Goal: Communication & Community: Answer question/provide support

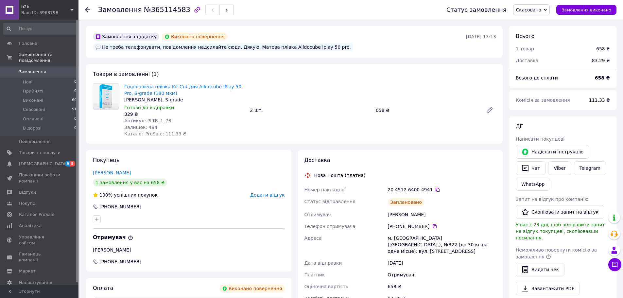
click at [39, 8] on span "b2b" at bounding box center [45, 7] width 49 height 6
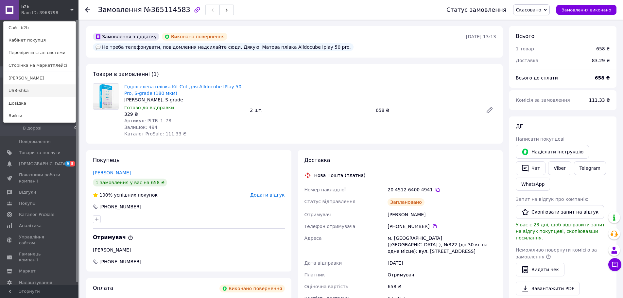
click at [16, 90] on link "USB-shka" at bounding box center [40, 90] width 72 height 12
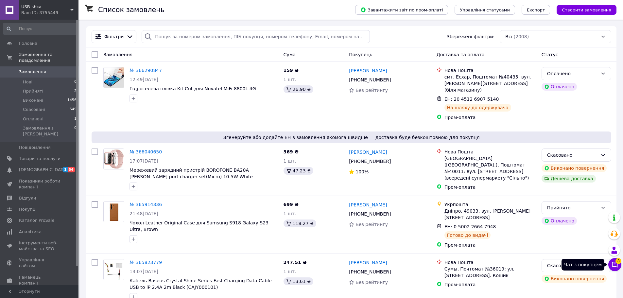
click at [621, 266] on button "Чат з покупцем 3" at bounding box center [614, 264] width 13 height 13
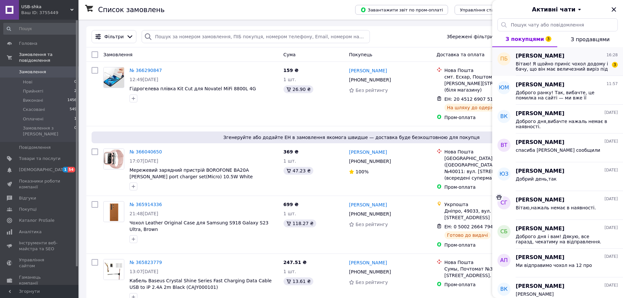
click at [561, 71] on span "Вітаю! Я щойно приніс чохол додому і бачу, що він має величезний виріз під кноп…" at bounding box center [562, 66] width 93 height 10
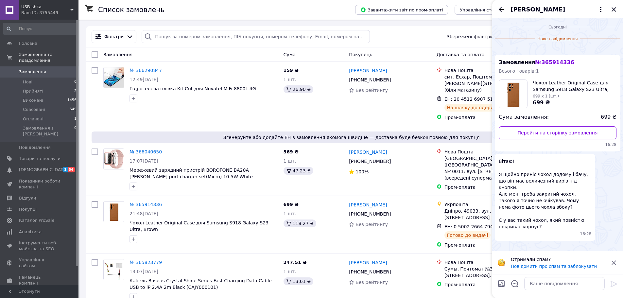
scroll to position [78, 0]
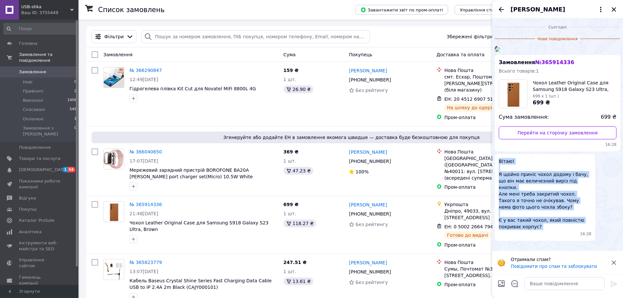
drag, startPoint x: 499, startPoint y: 174, endPoint x: 567, endPoint y: 238, distance: 93.7
click at [567, 238] on div "Вітаю! Я щойно приніс чохол додому і бачу, що він має величезний виріз під кноп…" at bounding box center [545, 197] width 100 height 87
copy span "Вітаю! Я щойно приніс чохол додому і бачу, що він має величезний виріз під кноп…"
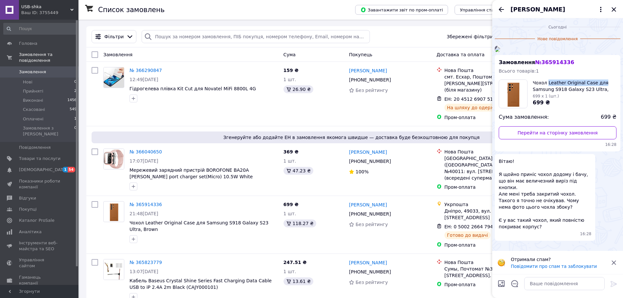
drag, startPoint x: 547, startPoint y: 170, endPoint x: 605, endPoint y: 174, distance: 58.0
click at [605, 151] on div "Замовлення № 365914336 Всього товарів: 1 Чохол Leather Original Case для Samsun…" at bounding box center [558, 103] width 126 height 97
copy span "Leather Original Case для"
click at [563, 230] on span "Вітаю! Я щойно приніс чохол додому і бачу, що він має величезний виріз під кноп…" at bounding box center [545, 194] width 93 height 72
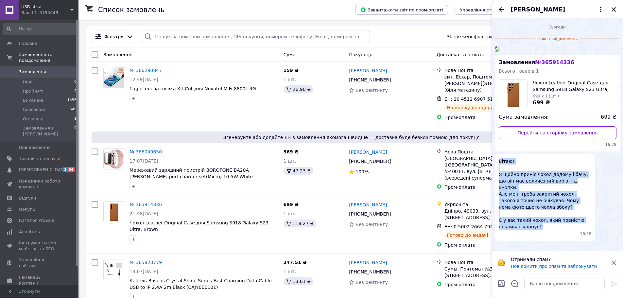
drag, startPoint x: 508, startPoint y: 192, endPoint x: 561, endPoint y: 259, distance: 85.9
click at [561, 241] on div "Вітаю! Я щойно приніс чохол додому і бачу, що він має величезний виріз під кноп…" at bounding box center [545, 197] width 100 height 87
copy span "Вітаю! Я щойно приніс чохол додому і бачу, що він має величезний виріз під кноп…"
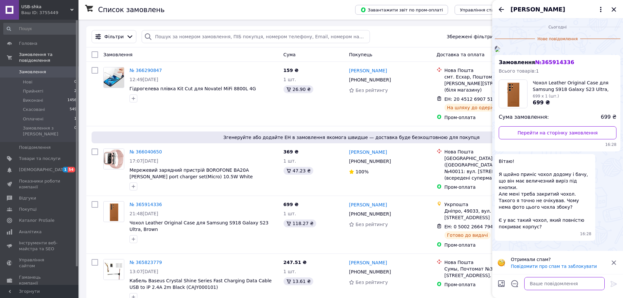
click at [564, 281] on textarea at bounding box center [564, 283] width 80 height 13
paste textarea "Доброго дня! Розумію Ваше здивування. Дійсно, дана модель чохла має збільшений …"
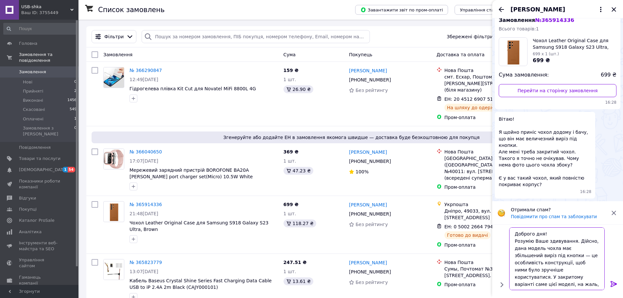
scroll to position [0, 0]
type textarea "Доброго дня! Розумію Ваше здивування. Дійсно, дана модель чохла має збільшений …"
click at [613, 282] on icon at bounding box center [614, 284] width 8 height 8
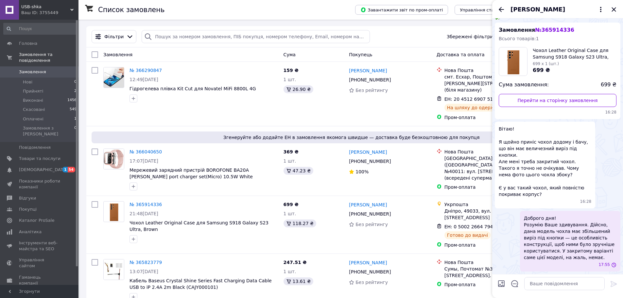
scroll to position [107, 0]
click at [240, 185] on div at bounding box center [203, 186] width 151 height 10
click at [615, 7] on icon "Закрити" at bounding box center [614, 10] width 8 height 8
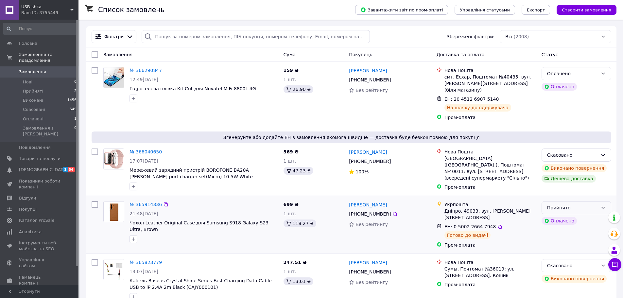
click at [577, 204] on div "Прийнято" at bounding box center [572, 207] width 51 height 7
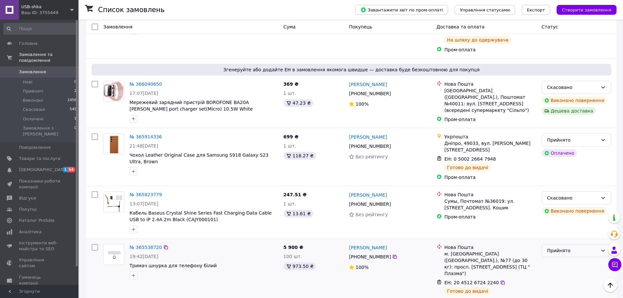
scroll to position [0, 0]
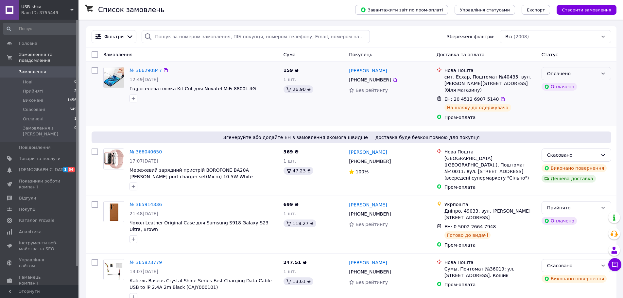
click at [579, 71] on div "Оплачено" at bounding box center [572, 73] width 51 height 7
click at [566, 89] on li "Прийнято" at bounding box center [576, 88] width 69 height 12
click at [21, 87] on li "Прийняті 2" at bounding box center [40, 91] width 80 height 9
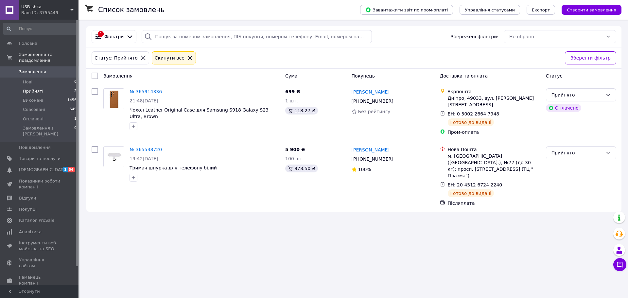
click at [32, 69] on span "Замовлення" at bounding box center [32, 72] width 27 height 6
